Goal: Information Seeking & Learning: Learn about a topic

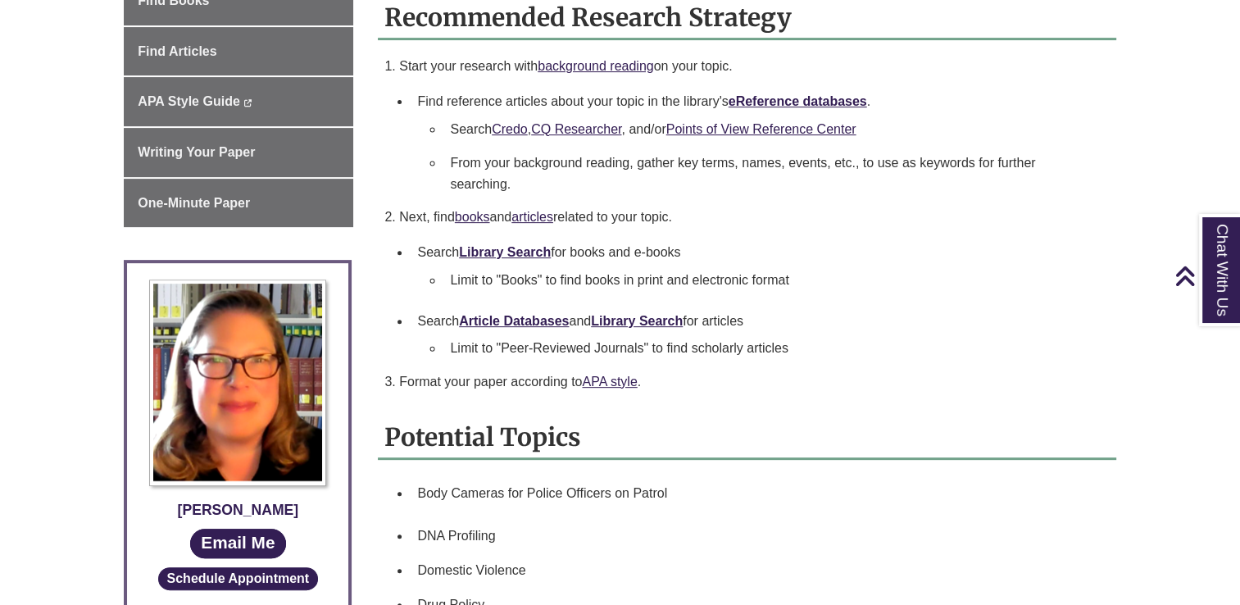
scroll to position [586, 0]
click at [618, 383] on link "APA style" at bounding box center [609, 381] width 55 height 14
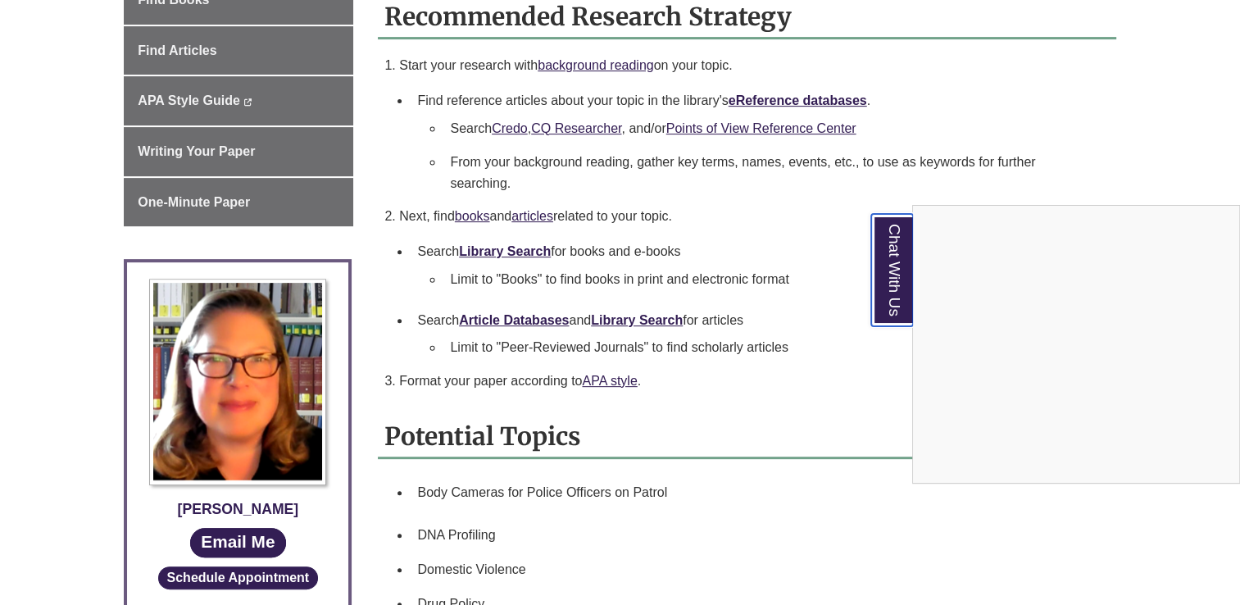
click at [886, 238] on link "Chat With Us" at bounding box center [892, 270] width 42 height 112
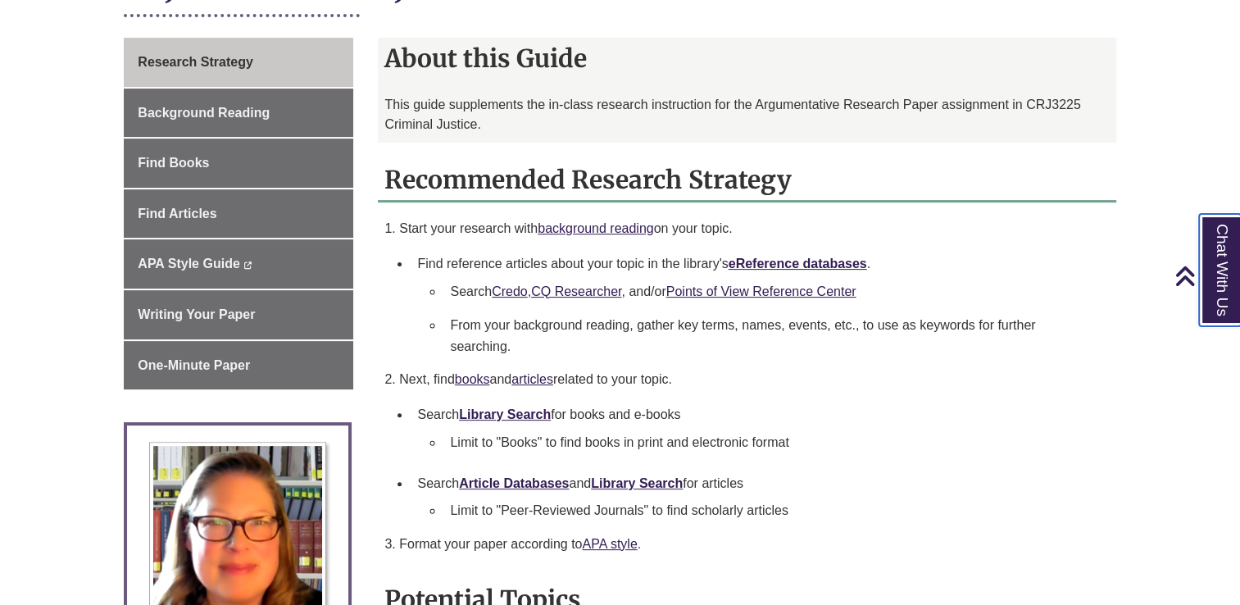
scroll to position [0, 0]
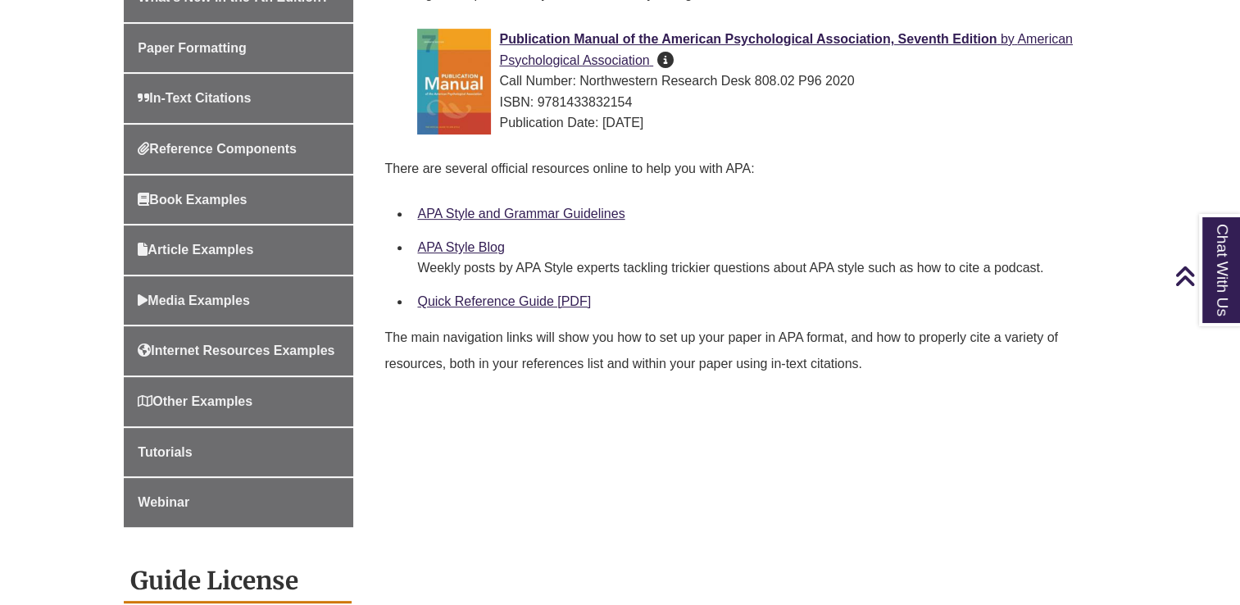
scroll to position [573, 0]
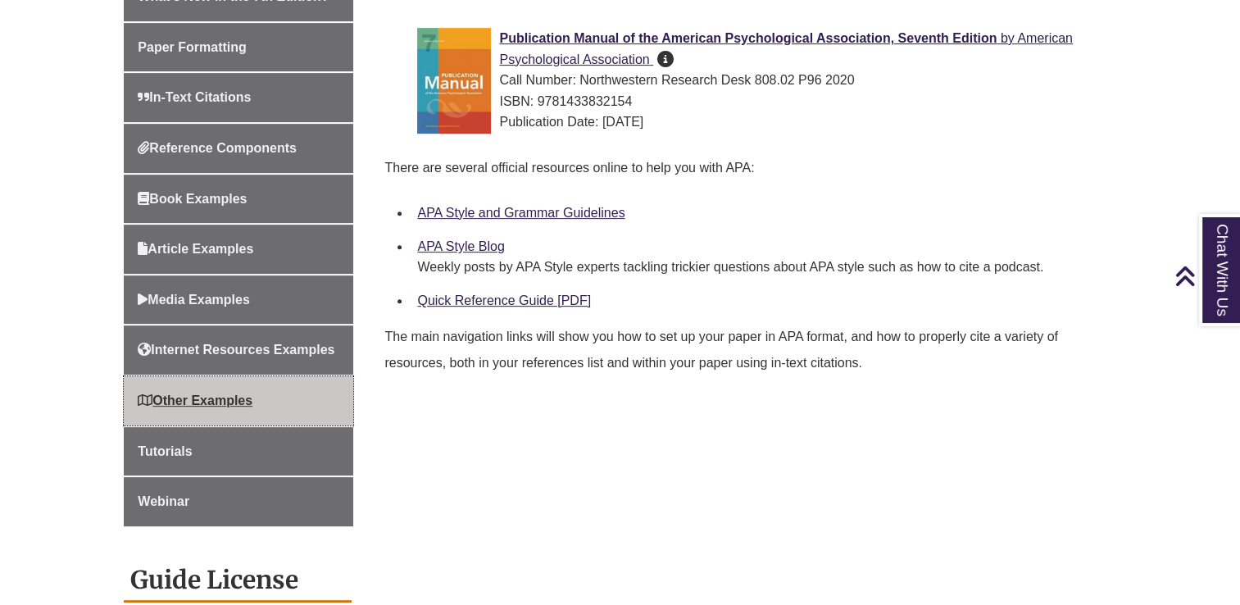
click at [252, 382] on link "Other Examples" at bounding box center [238, 400] width 229 height 49
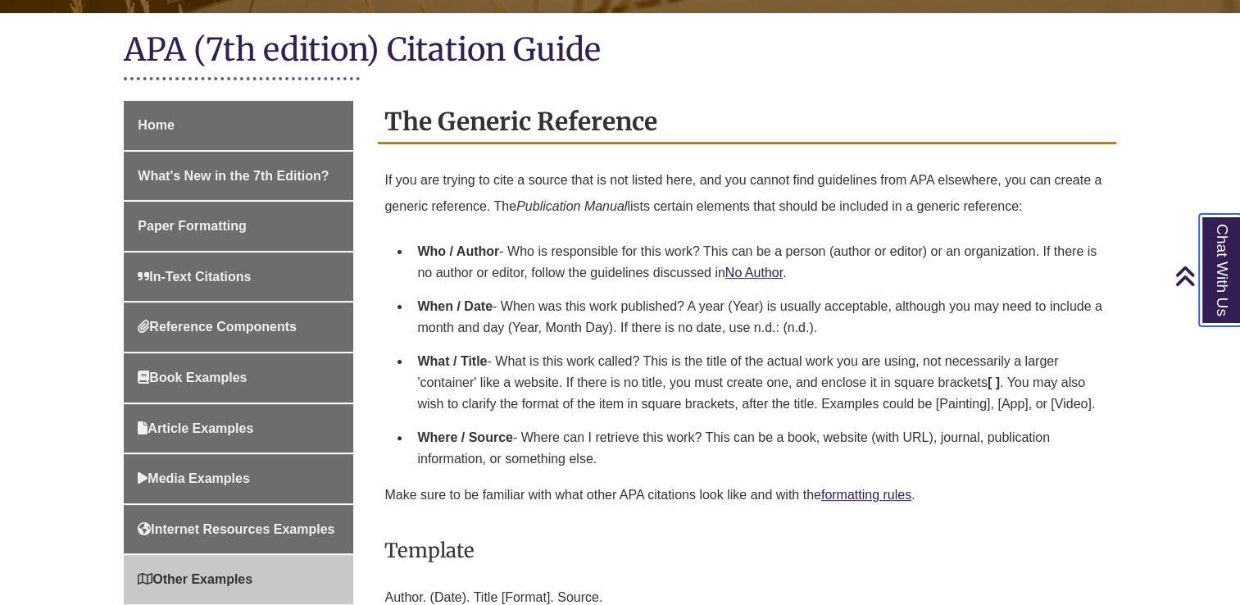
scroll to position [412, 0]
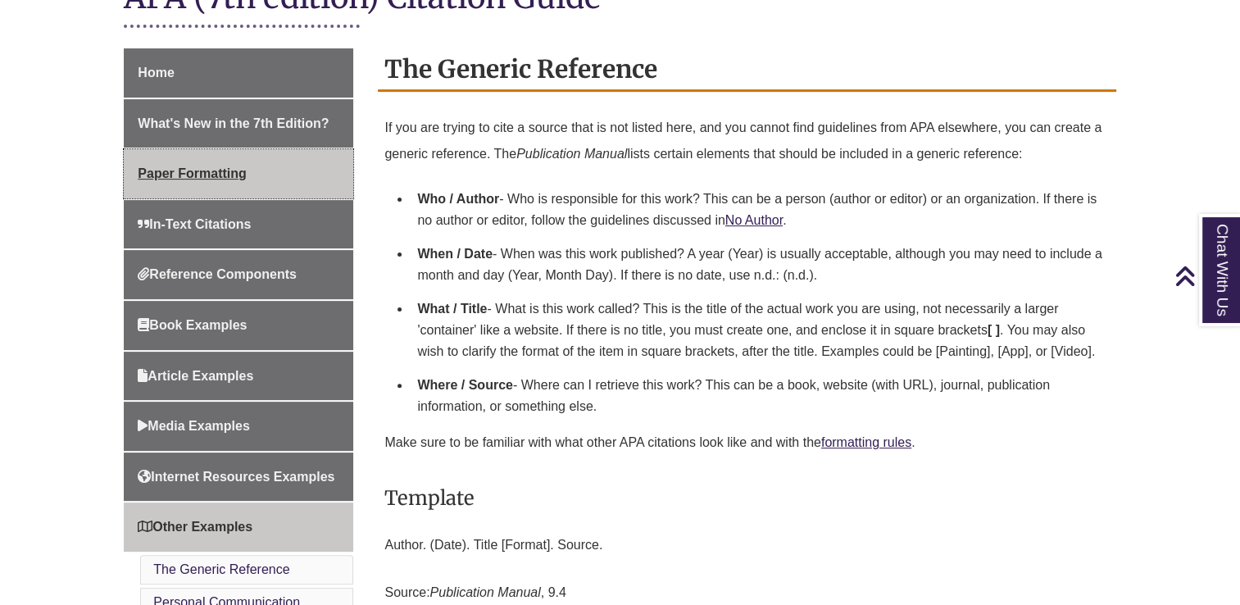
click at [250, 172] on link "Paper Formatting" at bounding box center [238, 173] width 229 height 49
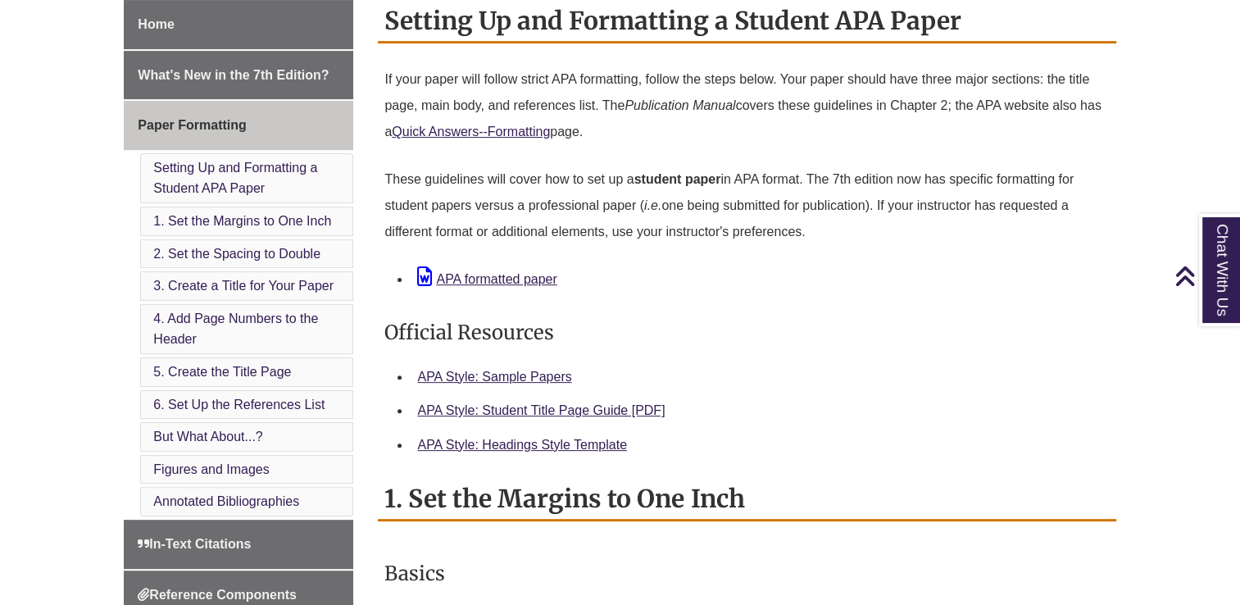
scroll to position [462, 0]
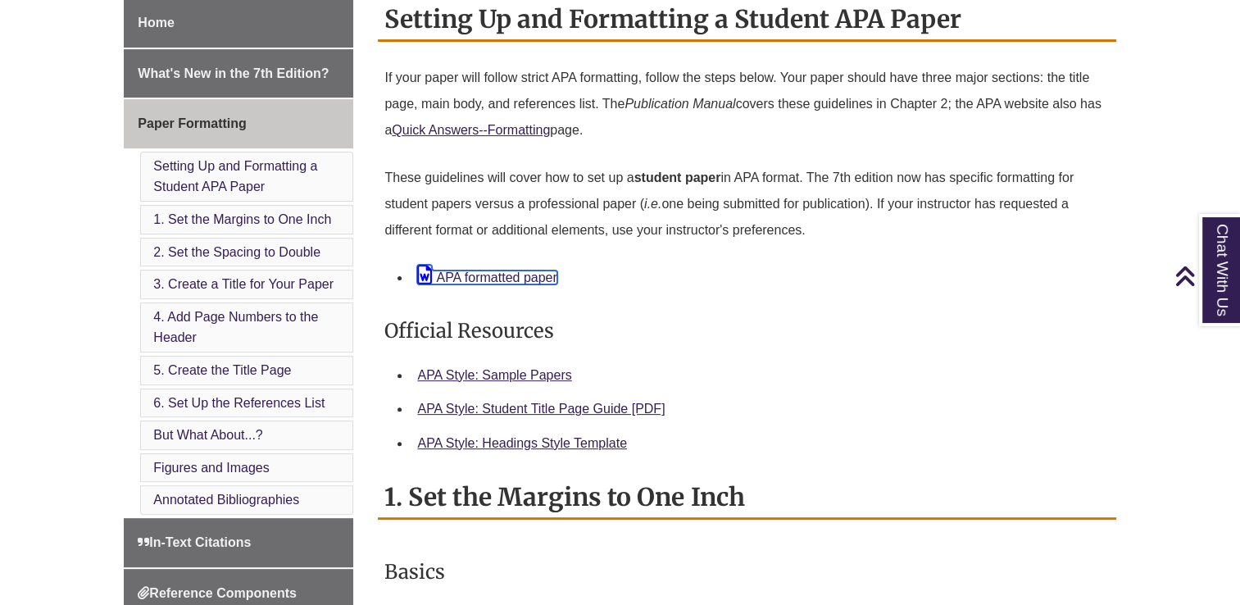
click at [547, 276] on link "APA formatted paper" at bounding box center [486, 277] width 139 height 14
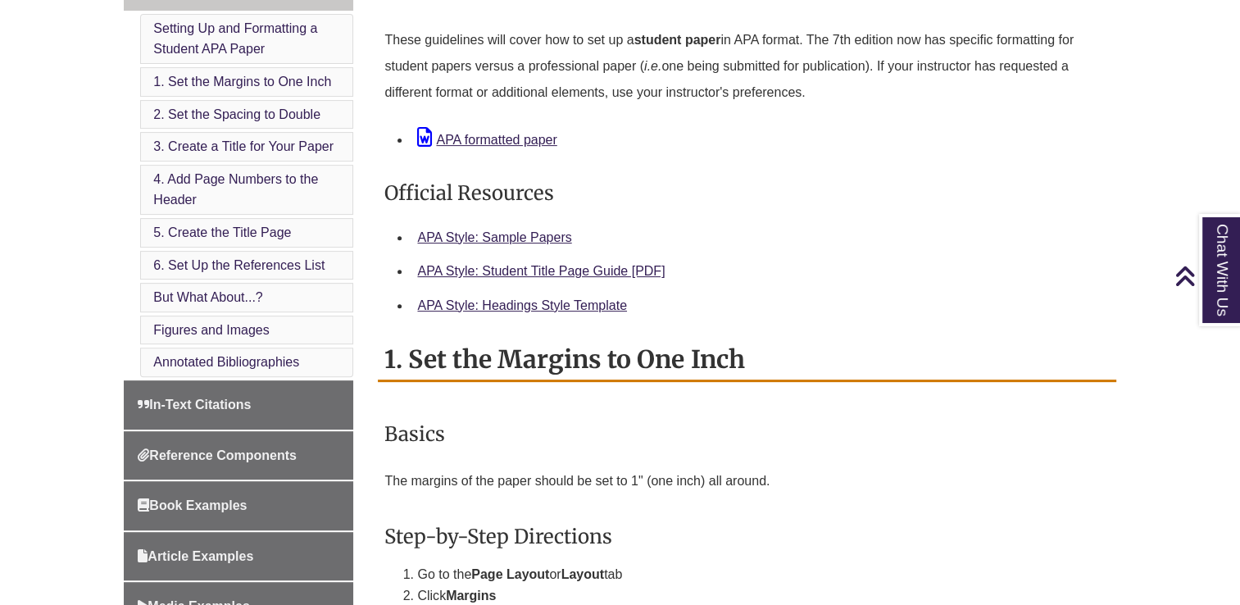
scroll to position [603, 0]
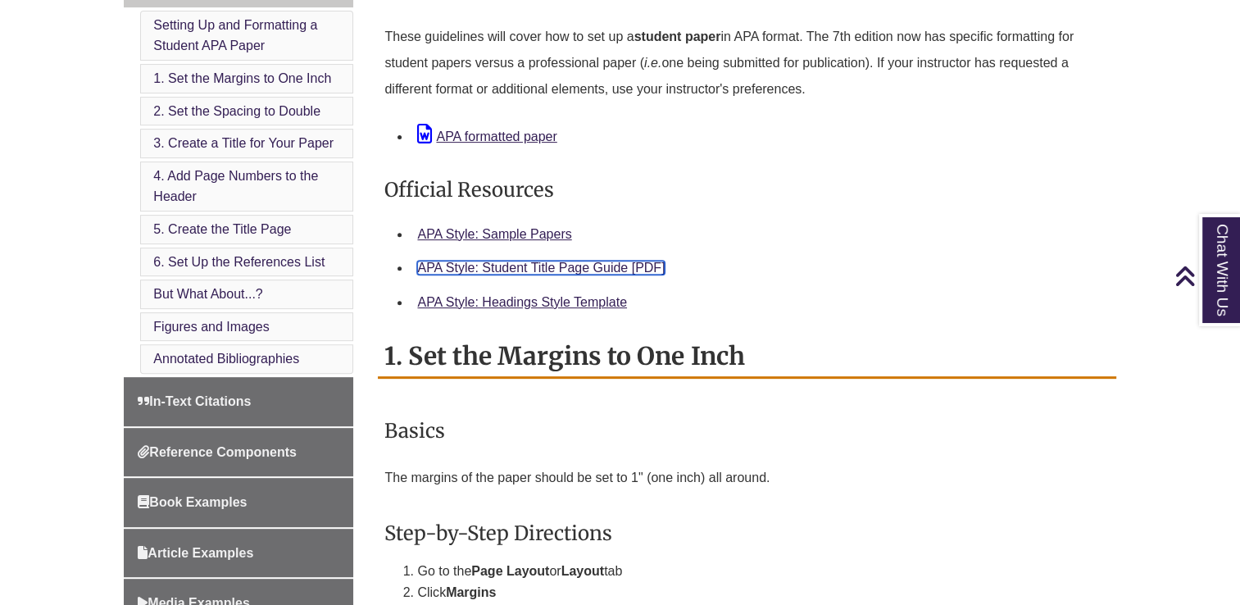
click at [570, 261] on link "APA Style: Student Title Page Guide [PDF]" at bounding box center [540, 268] width 247 height 14
click at [565, 272] on link "APA Style: Student Title Page Guide [PDF]" at bounding box center [540, 268] width 247 height 14
